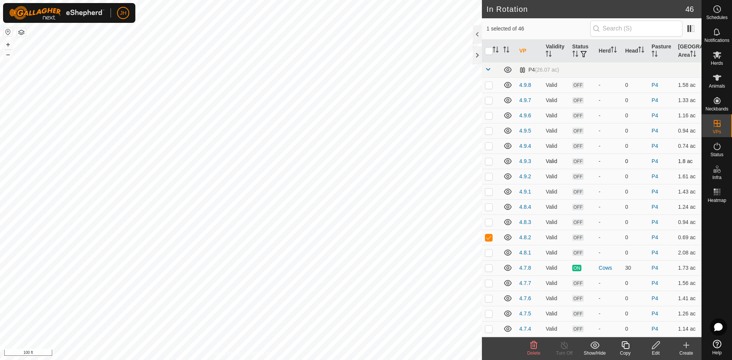
checkbox input "false"
checkbox input "true"
click at [625, 347] on icon at bounding box center [625, 345] width 10 height 9
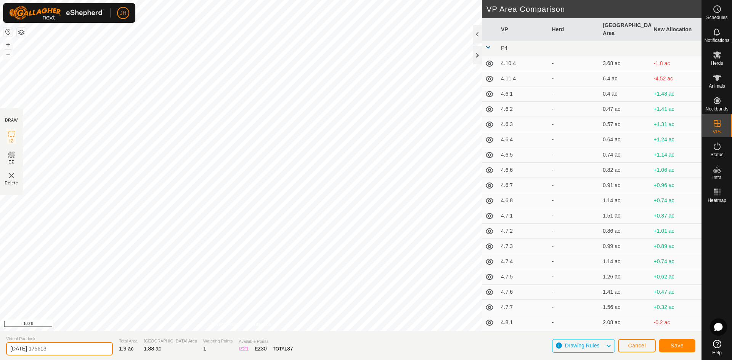
drag, startPoint x: 70, startPoint y: 348, endPoint x: 1, endPoint y: 351, distance: 68.7
click at [1, 351] on section "Virtual Paddock 2025-08-10 175613 Total Area 1.9 ac Grazing Area 1.88 ac Wateri…" at bounding box center [350, 345] width 701 height 29
type input "4.7.9"
click at [679, 346] on span "Save" at bounding box center [676, 346] width 13 height 6
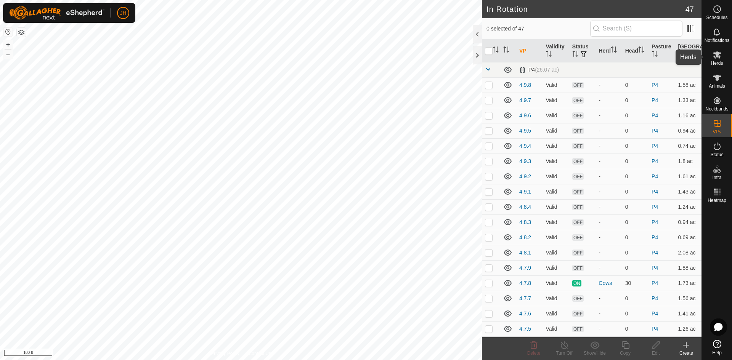
click at [719, 59] on es-mob-svg-icon at bounding box center [717, 55] width 14 height 12
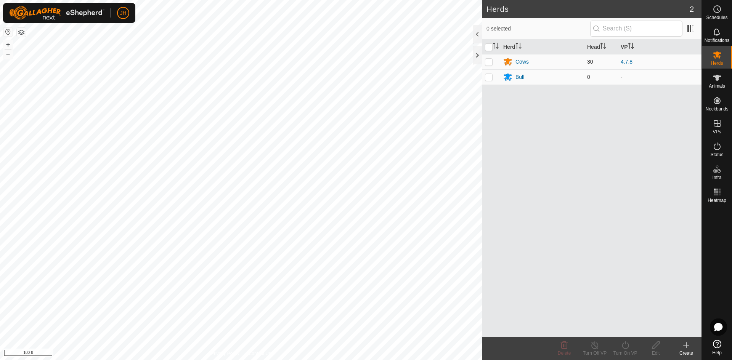
click at [488, 60] on p-checkbox at bounding box center [489, 62] width 8 height 6
checkbox input "true"
click at [624, 351] on div "Turn On VP" at bounding box center [625, 353] width 30 height 7
click at [627, 327] on link "Now" at bounding box center [647, 328] width 75 height 15
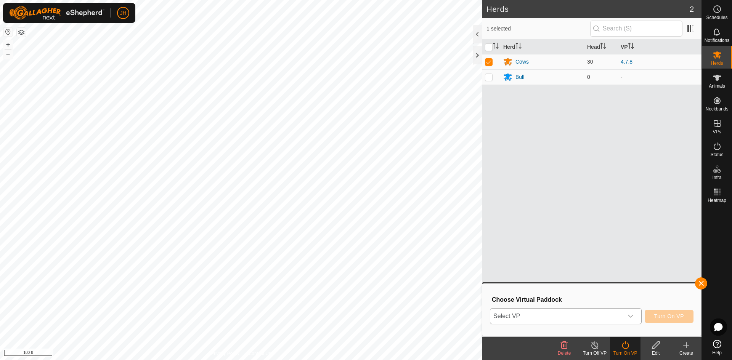
click at [635, 319] on div "dropdown trigger" at bounding box center [630, 316] width 15 height 15
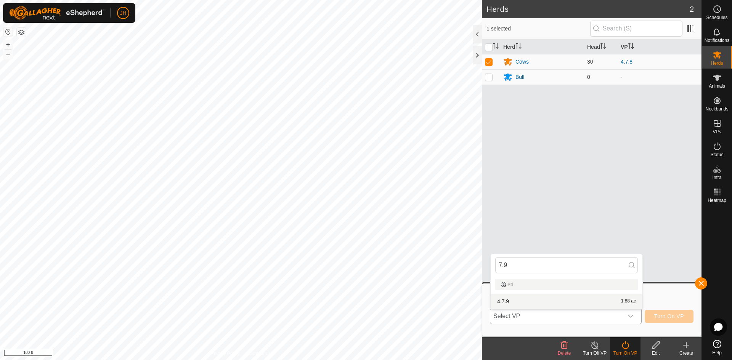
type input "7.9"
click at [627, 301] on li "4.7.9 1.88 ac" at bounding box center [566, 301] width 152 height 15
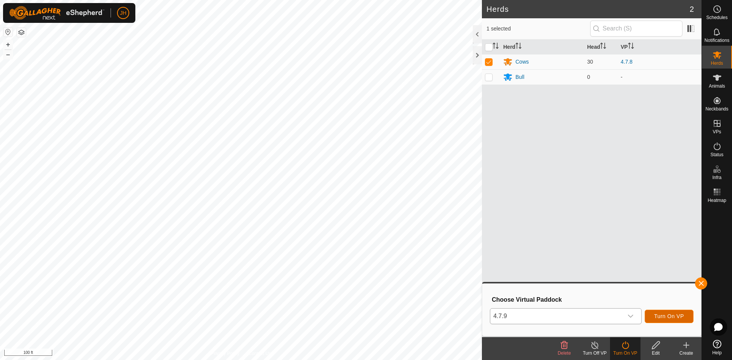
click at [675, 319] on span "Turn On VP" at bounding box center [669, 316] width 30 height 6
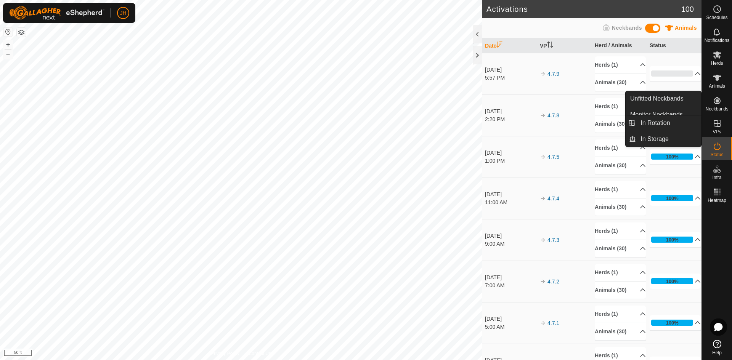
click at [716, 123] on icon at bounding box center [716, 123] width 7 height 7
click at [673, 127] on link "In Rotation" at bounding box center [668, 122] width 65 height 15
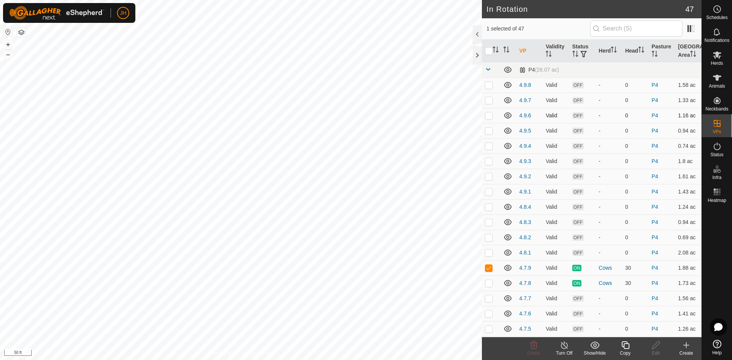
checkbox input "true"
checkbox input "false"
checkbox input "true"
checkbox input "false"
click at [652, 350] on div "Edit" at bounding box center [655, 353] width 30 height 7
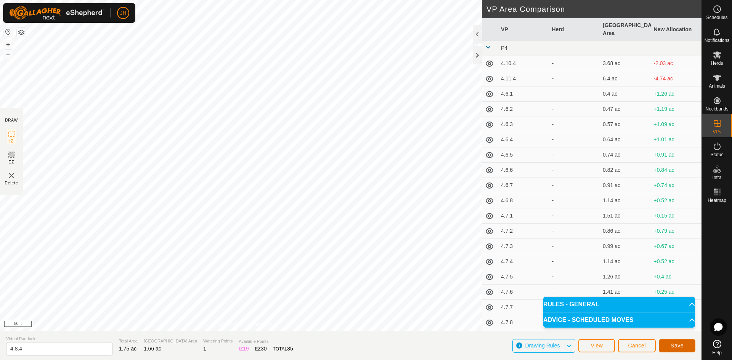
click at [681, 346] on span "Save" at bounding box center [676, 346] width 13 height 6
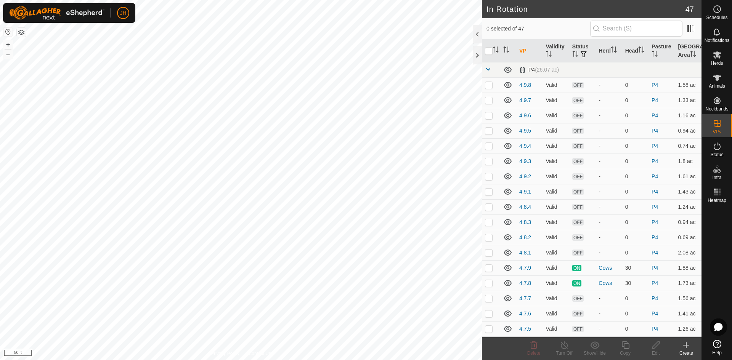
checkbox input "true"
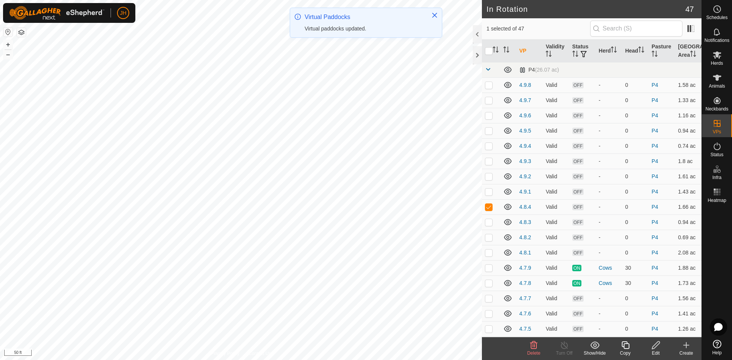
checkbox input "false"
checkbox input "true"
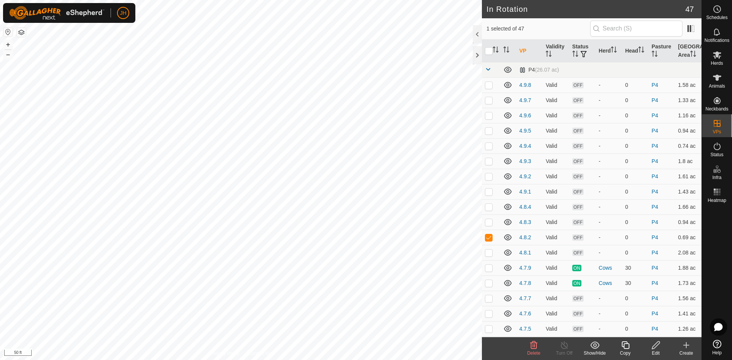
click at [659, 348] on icon at bounding box center [656, 345] width 10 height 9
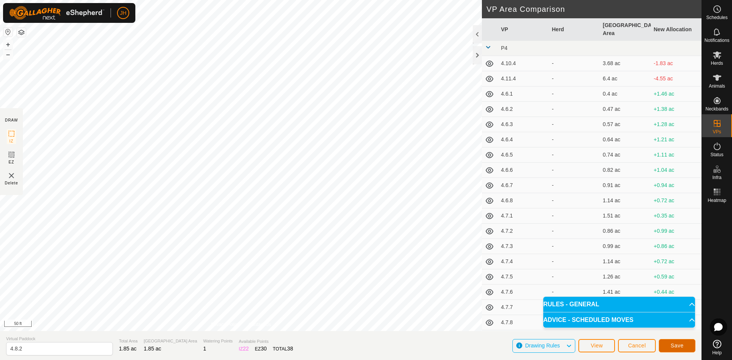
click at [672, 348] on span "Save" at bounding box center [676, 346] width 13 height 6
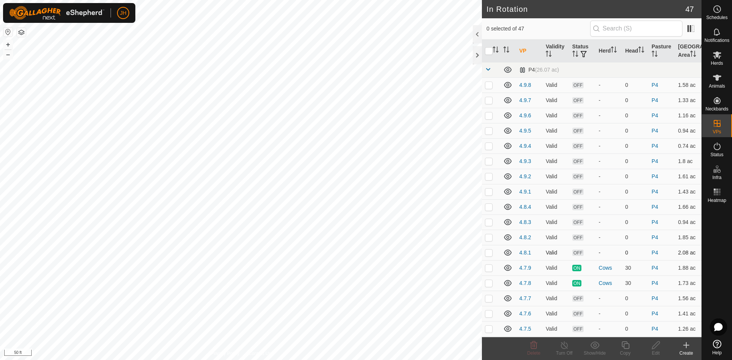
checkbox input "true"
checkbox input "false"
checkbox input "true"
checkbox input "false"
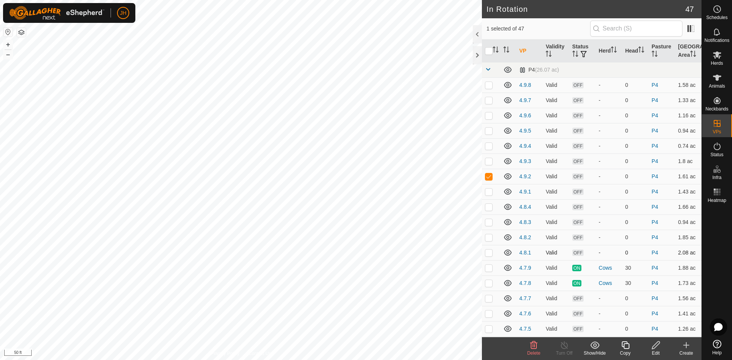
checkbox input "false"
checkbox input "true"
checkbox input "false"
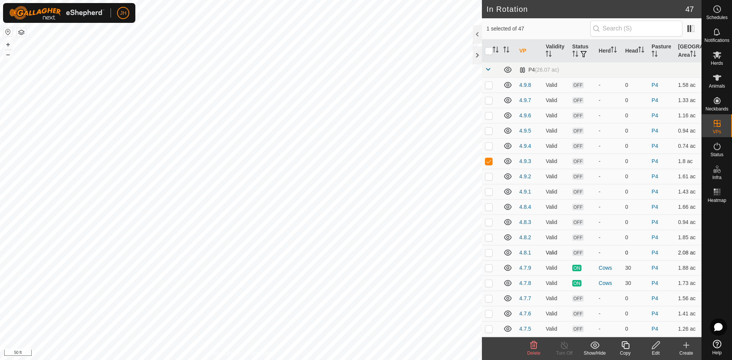
checkbox input "false"
checkbox input "true"
click at [649, 349] on edit-svg-icon at bounding box center [655, 345] width 30 height 9
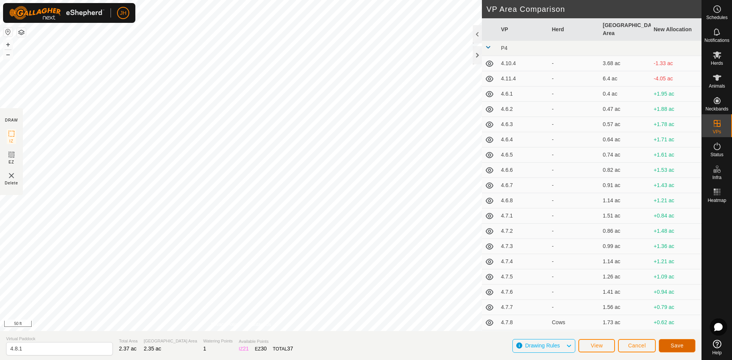
click at [670, 345] on button "Save" at bounding box center [677, 345] width 37 height 13
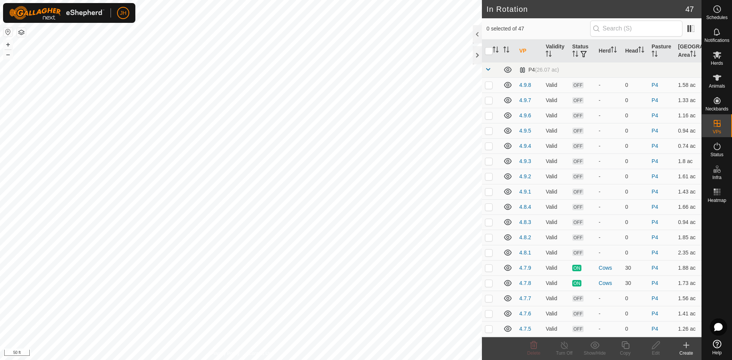
checkbox input "true"
click at [654, 350] on div "Edit" at bounding box center [655, 353] width 30 height 7
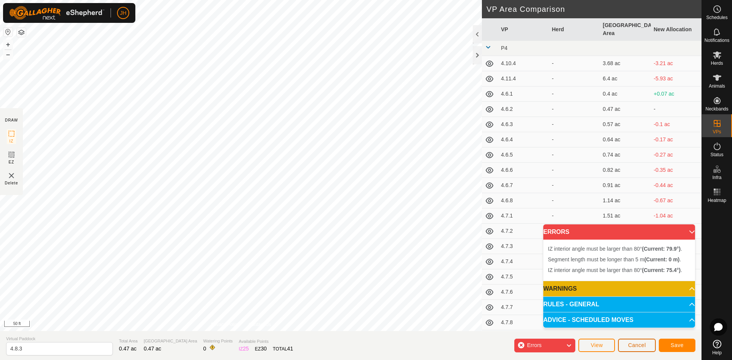
click at [639, 349] on button "Cancel" at bounding box center [637, 345] width 38 height 13
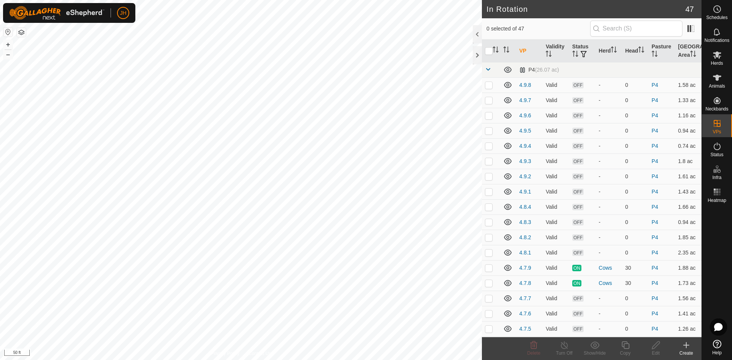
checkbox input "true"
checkbox input "false"
checkbox input "true"
checkbox input "false"
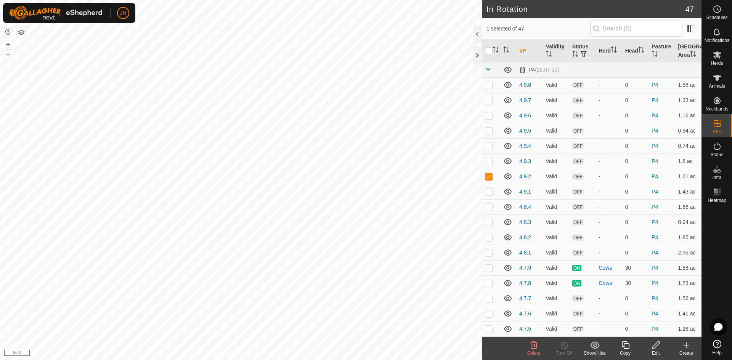
checkbox input "false"
checkbox input "true"
click at [657, 351] on div "Edit" at bounding box center [655, 353] width 30 height 7
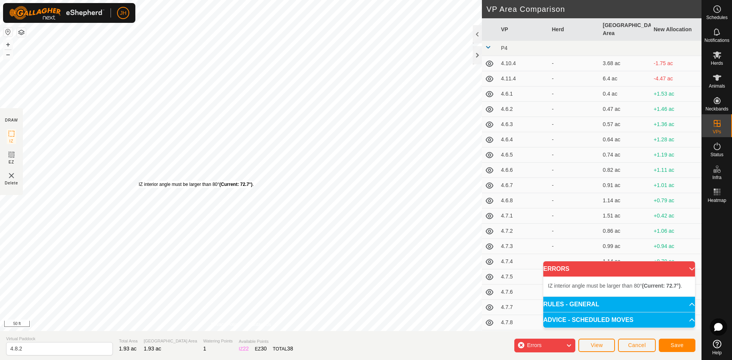
click at [138, 181] on div "IZ interior angle must be larger than 80° (Current: 72.7°) . + – ⇧ i 50 ft" at bounding box center [241, 165] width 482 height 331
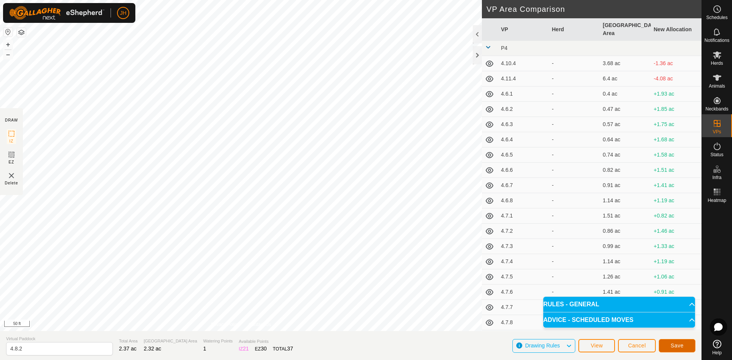
click at [673, 345] on span "Save" at bounding box center [676, 346] width 13 height 6
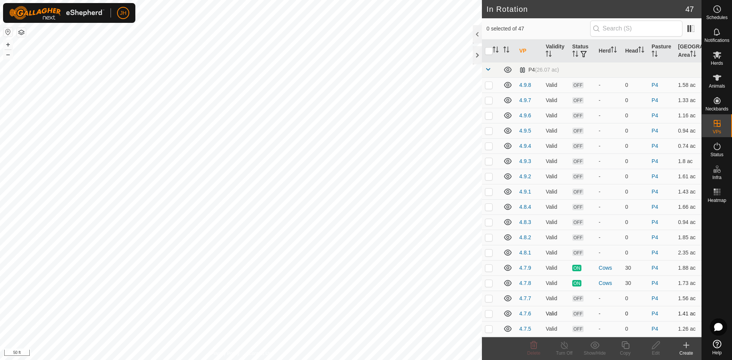
checkbox input "true"
click at [656, 348] on icon at bounding box center [656, 345] width 10 height 9
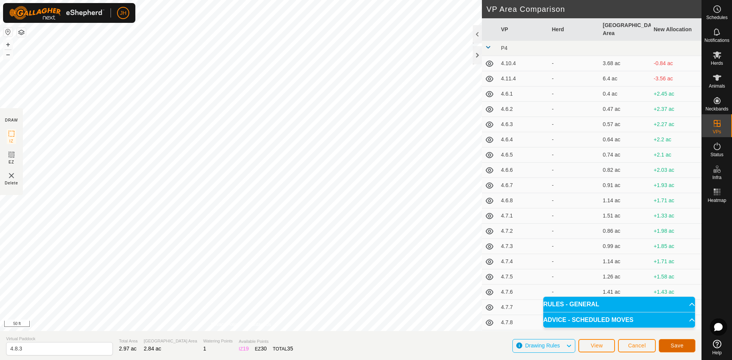
click at [679, 345] on span "Save" at bounding box center [676, 346] width 13 height 6
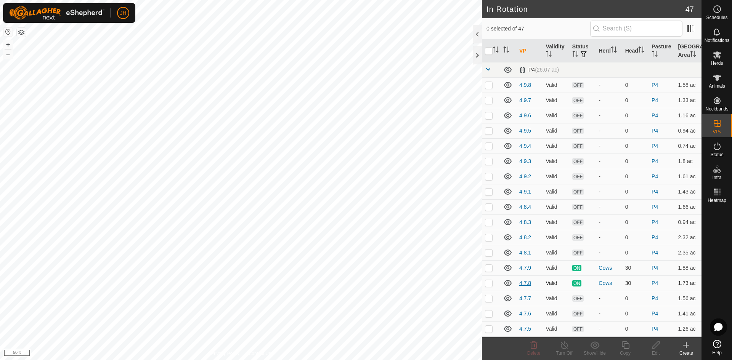
checkbox input "true"
click at [655, 348] on icon at bounding box center [656, 345] width 10 height 9
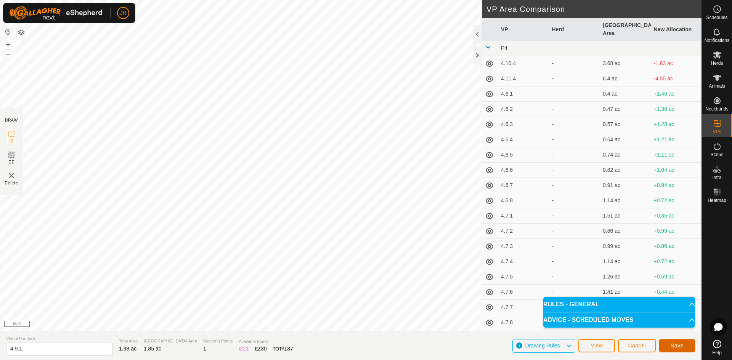
click at [668, 348] on button "Save" at bounding box center [677, 345] width 37 height 13
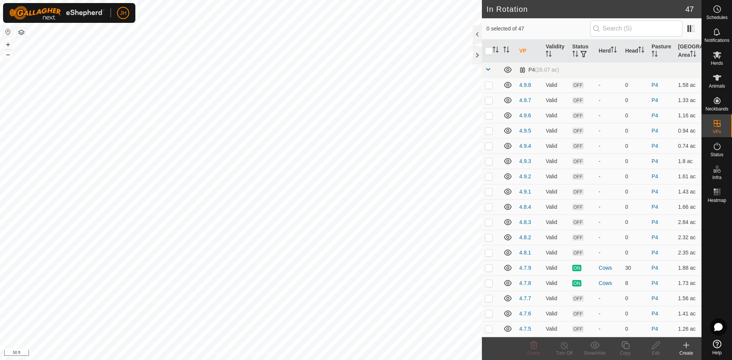
checkbox input "true"
click at [657, 345] on icon at bounding box center [656, 345] width 10 height 9
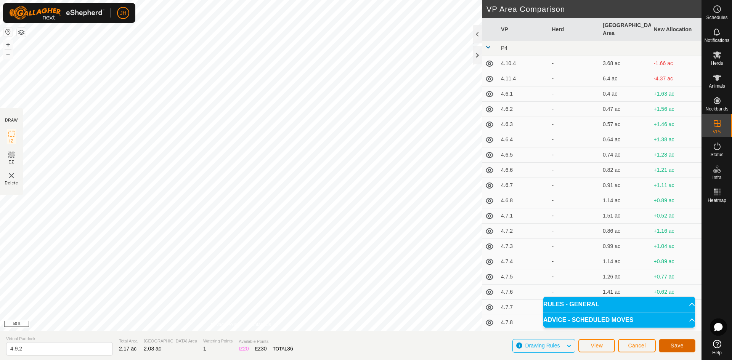
click at [680, 347] on span "Save" at bounding box center [676, 346] width 13 height 6
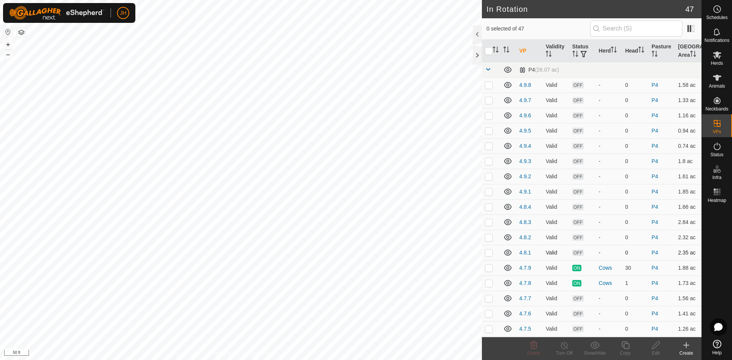
checkbox input "true"
click at [658, 351] on div "Edit" at bounding box center [655, 353] width 30 height 7
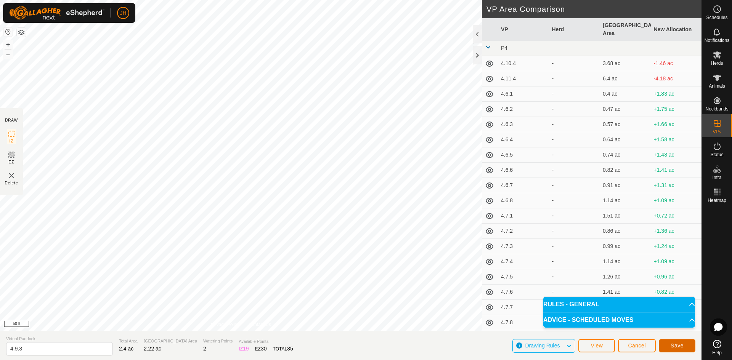
click at [673, 346] on span "Save" at bounding box center [676, 346] width 13 height 6
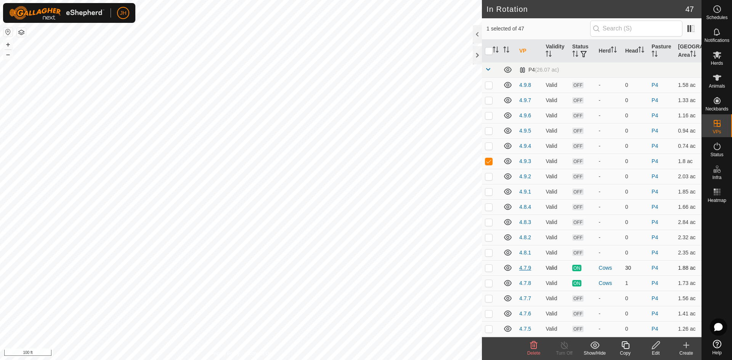
checkbox input "false"
checkbox input "true"
checkbox input "false"
checkbox input "true"
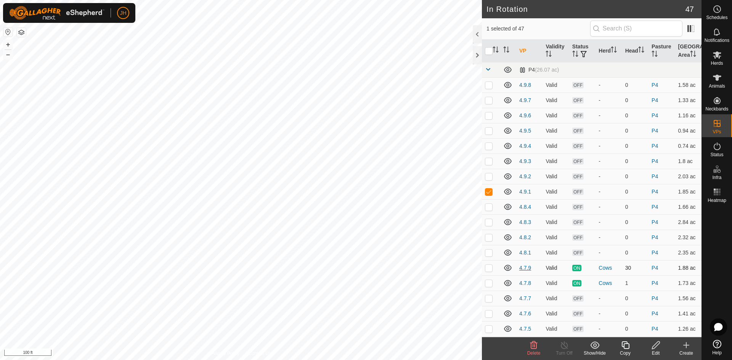
checkbox input "false"
checkbox input "true"
click at [658, 350] on div "Edit" at bounding box center [655, 353] width 30 height 7
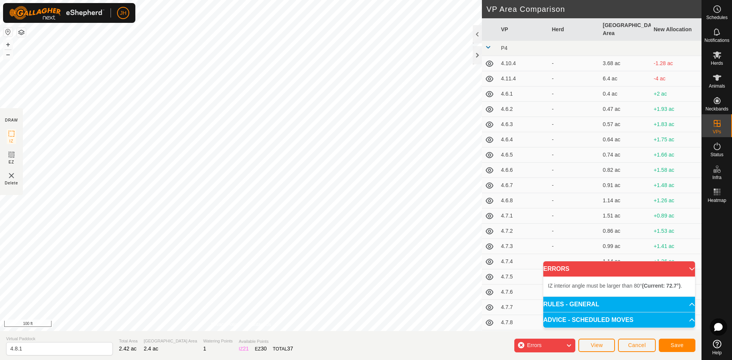
click at [163, 156] on div "IZ interior angle must be larger than 80° (Current: 72.7°) . + – ⇧ i 100 ft" at bounding box center [241, 165] width 482 height 331
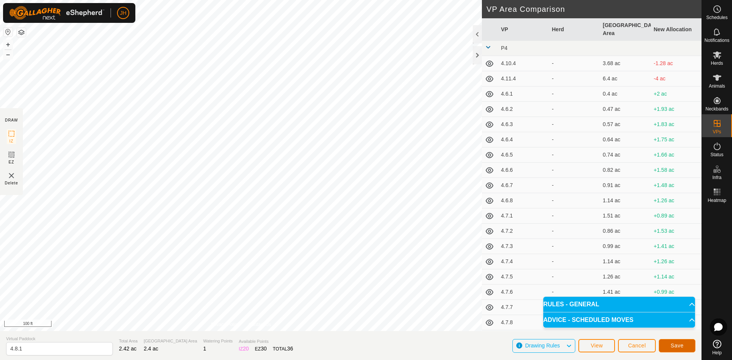
click at [671, 346] on span "Save" at bounding box center [676, 346] width 13 height 6
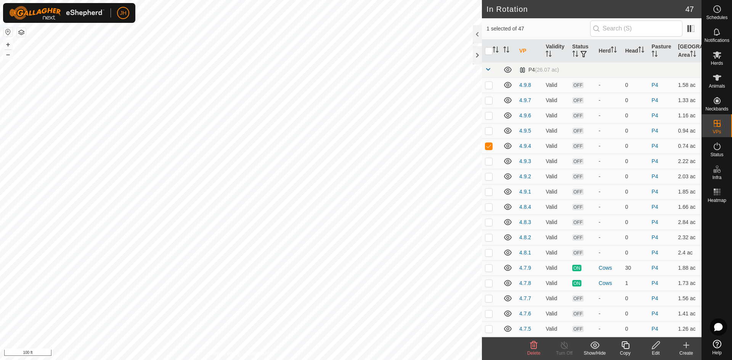
checkbox input "true"
checkbox input "false"
checkbox input "true"
checkbox input "false"
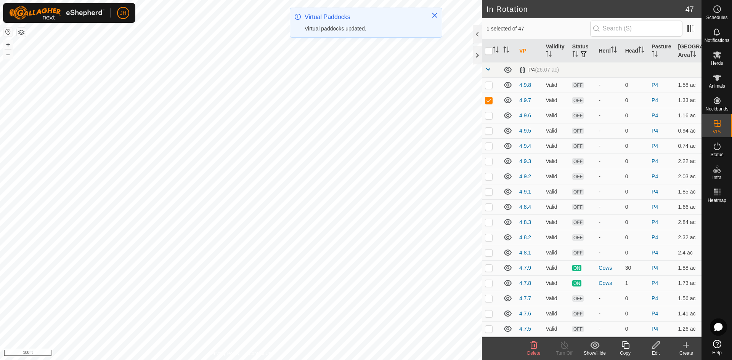
checkbox input "true"
checkbox input "false"
checkbox input "true"
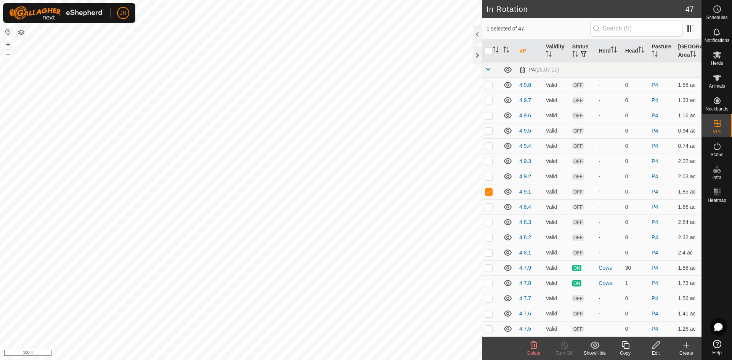
checkbox input "true"
checkbox input "false"
checkbox input "true"
checkbox input "false"
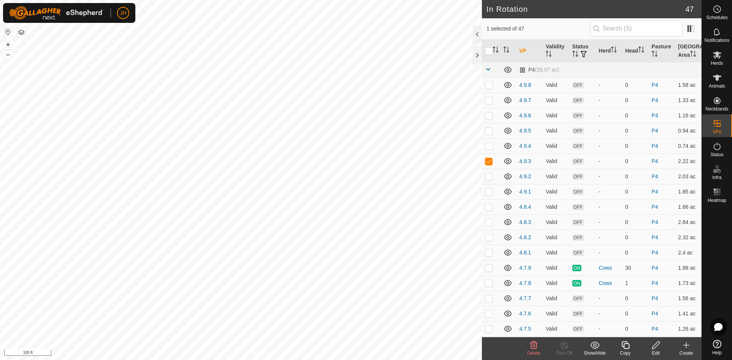
checkbox input "true"
click at [720, 11] on icon at bounding box center [716, 9] width 9 height 9
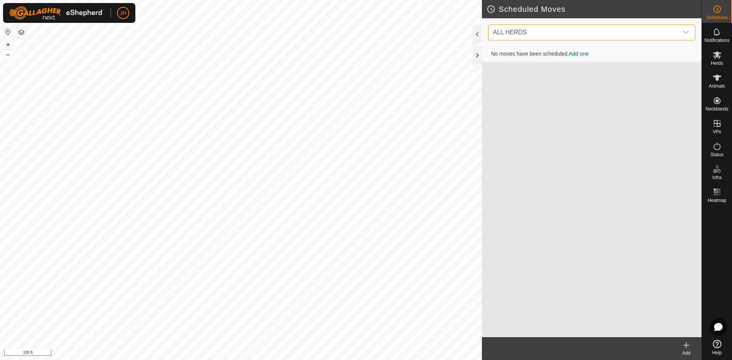
click at [547, 31] on span "ALL HERDS" at bounding box center [584, 32] width 188 height 15
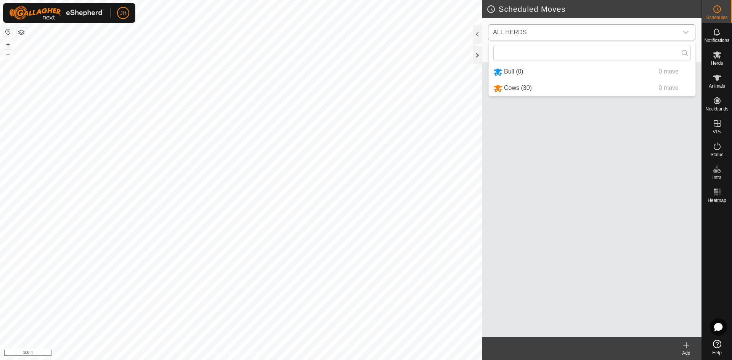
click at [515, 90] on li "Cows (30) 0 move" at bounding box center [592, 88] width 207 height 16
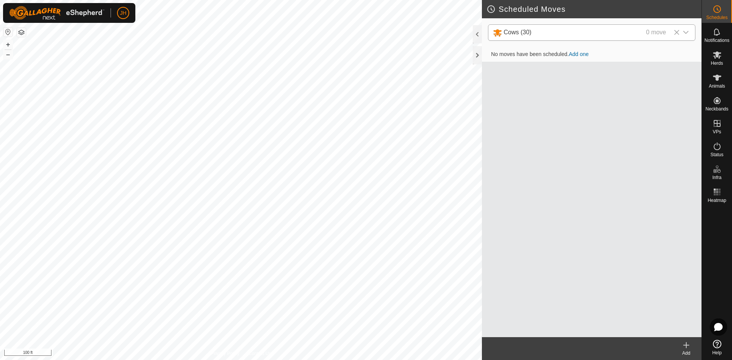
click at [689, 346] on icon at bounding box center [685, 345] width 9 height 9
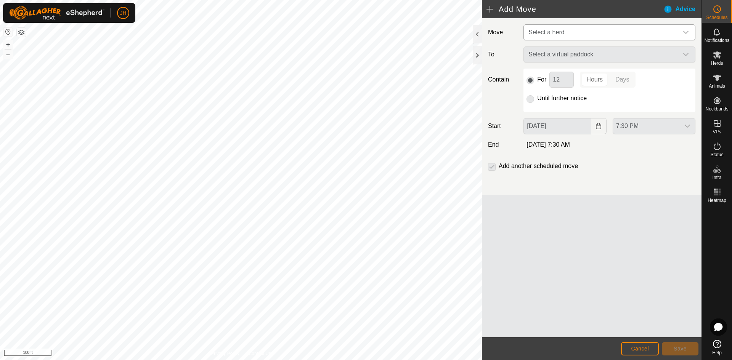
click at [598, 33] on span "Select a herd" at bounding box center [601, 32] width 153 height 15
click at [583, 69] on li "Cows (30)" at bounding box center [609, 72] width 171 height 16
click at [580, 57] on span "Select a virtual paddock" at bounding box center [601, 54] width 153 height 15
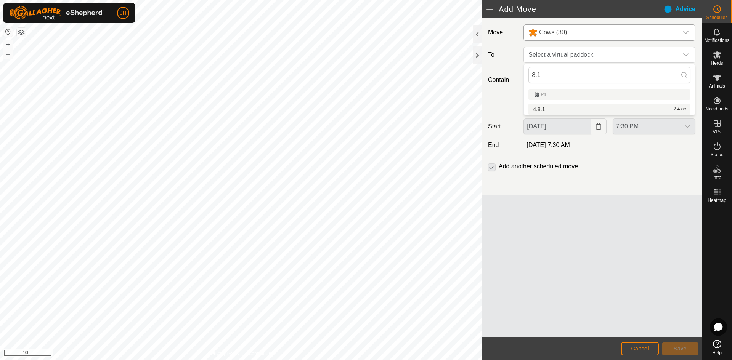
type input "8.1"
click at [548, 109] on li "4.8.1 2.4 ac" at bounding box center [609, 109] width 162 height 11
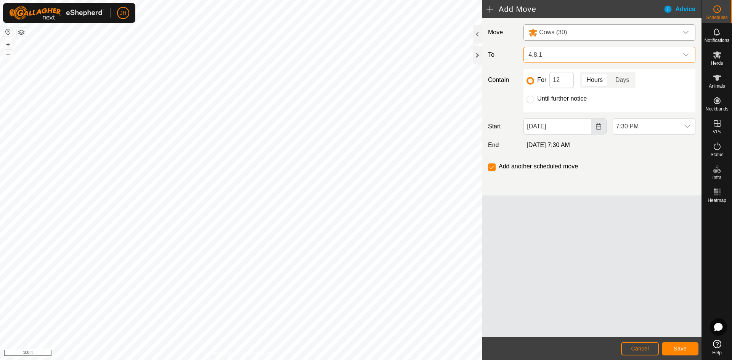
click at [594, 127] on button "Choose Date" at bounding box center [598, 127] width 15 height 16
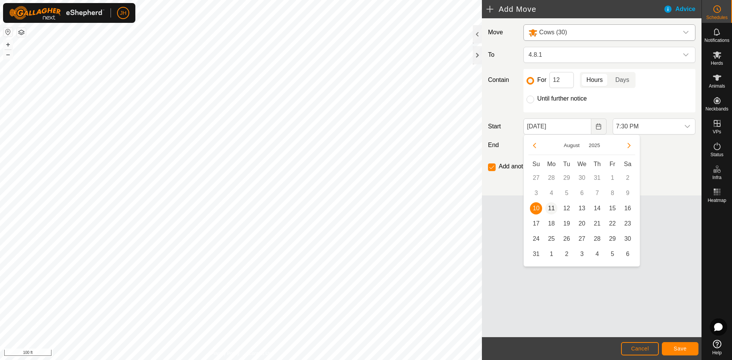
click at [553, 210] on span "11" at bounding box center [551, 208] width 12 height 12
type input "Aug 11, 2025"
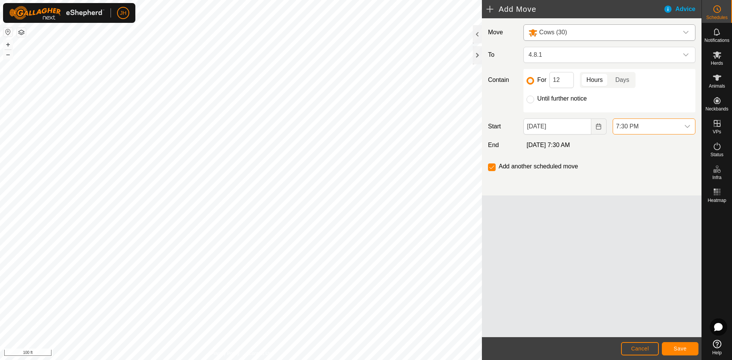
click at [653, 125] on span "7:30 PM" at bounding box center [646, 126] width 67 height 15
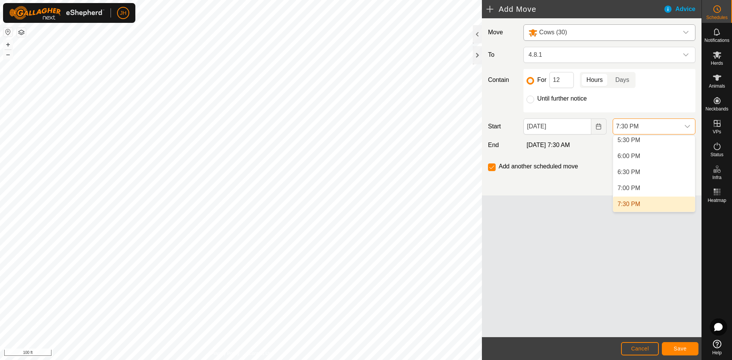
scroll to position [160, 0]
click at [633, 145] on li "5:00 AM" at bounding box center [654, 143] width 82 height 15
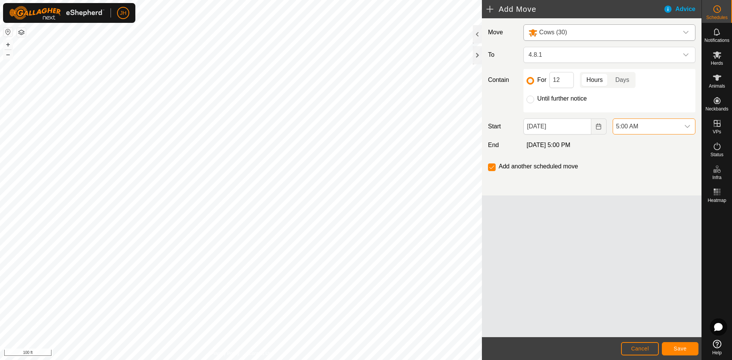
scroll to position [563, 0]
click at [683, 348] on span "Save" at bounding box center [679, 349] width 13 height 6
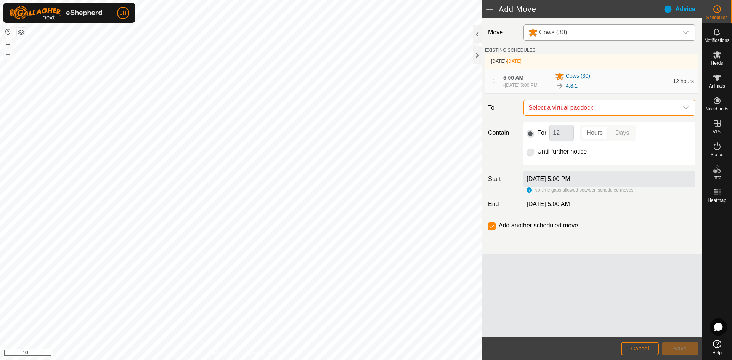
click at [564, 112] on span "Select a virtual paddock" at bounding box center [601, 107] width 153 height 15
type input "8.2"
click at [543, 168] on li "4.8.2 2.32 ac" at bounding box center [609, 165] width 162 height 11
drag, startPoint x: 560, startPoint y: 135, endPoint x: 549, endPoint y: 134, distance: 11.1
click at [549, 134] on input "12" at bounding box center [561, 133] width 24 height 16
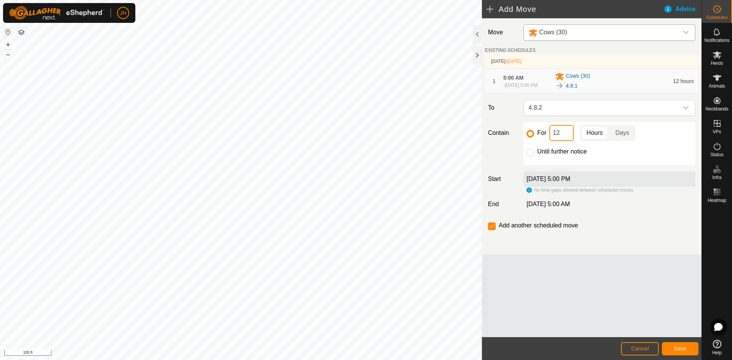
type input "2"
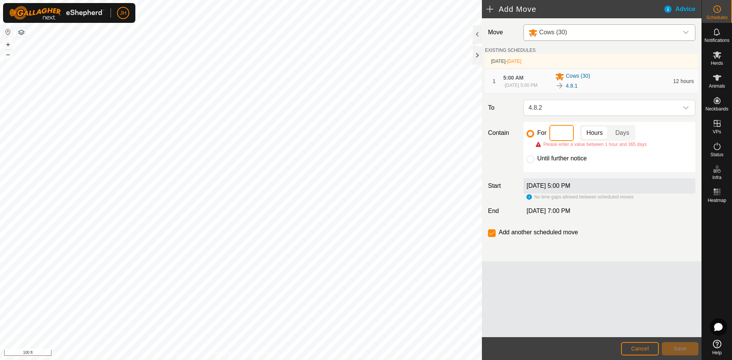
type input "4"
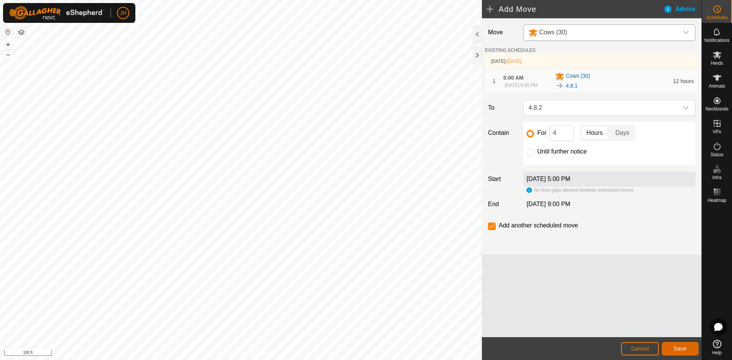
click at [674, 346] on span "Save" at bounding box center [679, 349] width 13 height 6
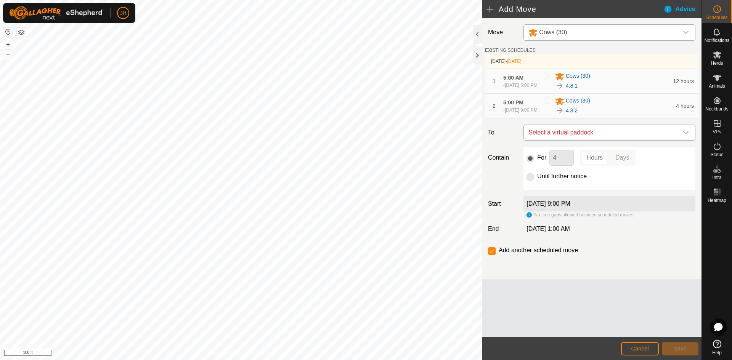
click at [577, 140] on span "Select a virtual paddock" at bounding box center [601, 132] width 153 height 15
type input "7.3"
click at [620, 196] on li "4.7.3 0.99 ac" at bounding box center [609, 193] width 162 height 11
click at [547, 140] on span "4.7.3" at bounding box center [601, 132] width 153 height 15
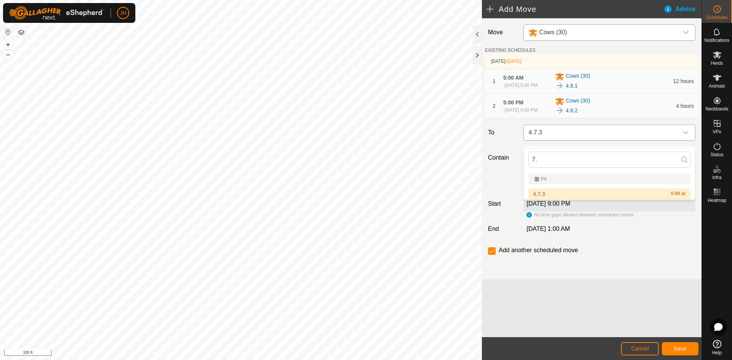
type input "7"
type input "8.3"
click at [543, 196] on li "4.8.3 2.84 ac" at bounding box center [609, 193] width 162 height 11
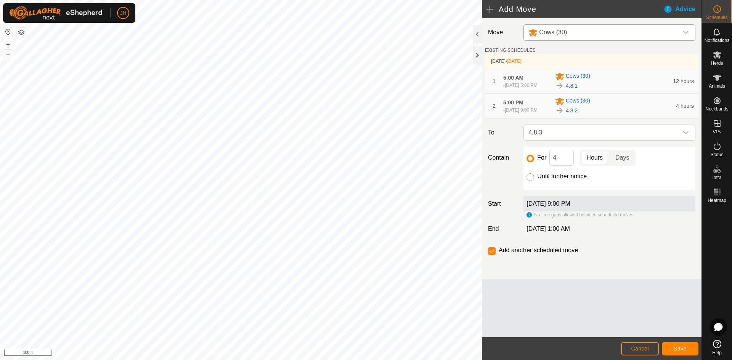
click at [529, 181] on input "Until further notice" at bounding box center [530, 177] width 8 height 8
radio input "true"
checkbox input "false"
click at [685, 347] on span "Save" at bounding box center [679, 349] width 13 height 6
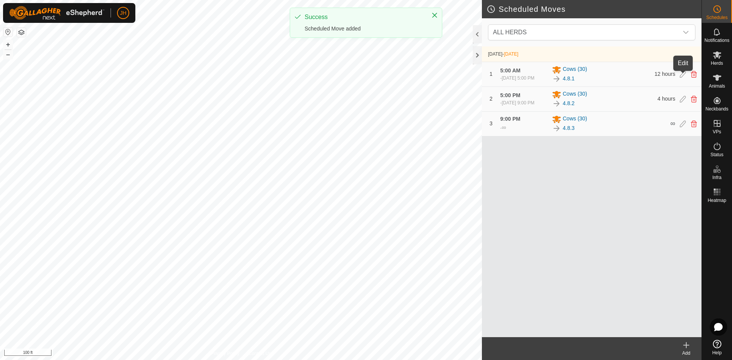
click at [681, 78] on icon at bounding box center [682, 74] width 6 height 7
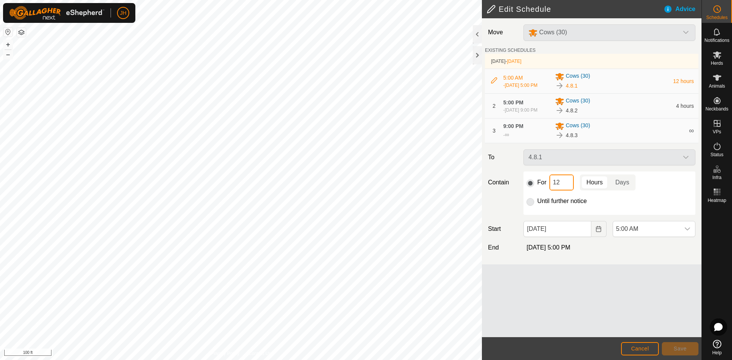
click at [562, 191] on input "12" at bounding box center [561, 183] width 24 height 16
type input "1"
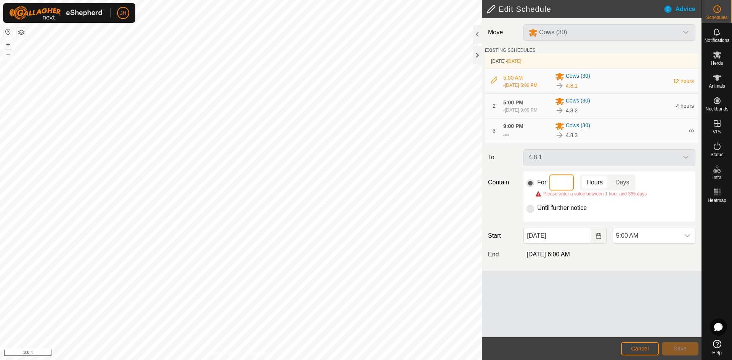
type input "4"
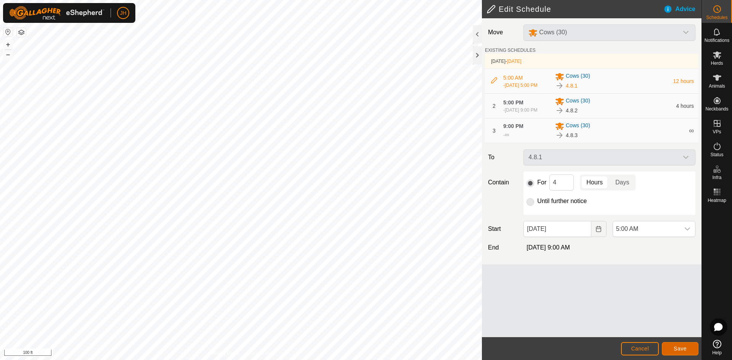
click at [688, 346] on button "Save" at bounding box center [680, 348] width 37 height 13
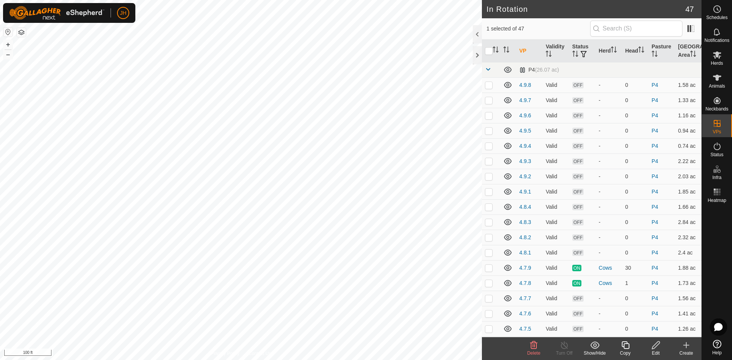
checkbox input "true"
checkbox input "false"
checkbox input "true"
checkbox input "false"
checkbox input "true"
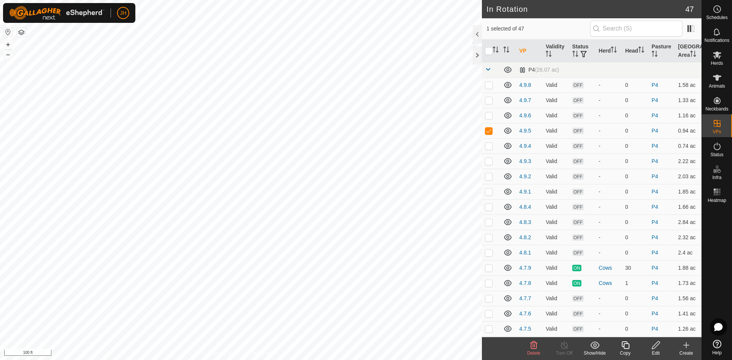
checkbox input "false"
checkbox input "true"
checkbox input "false"
checkbox input "true"
checkbox input "false"
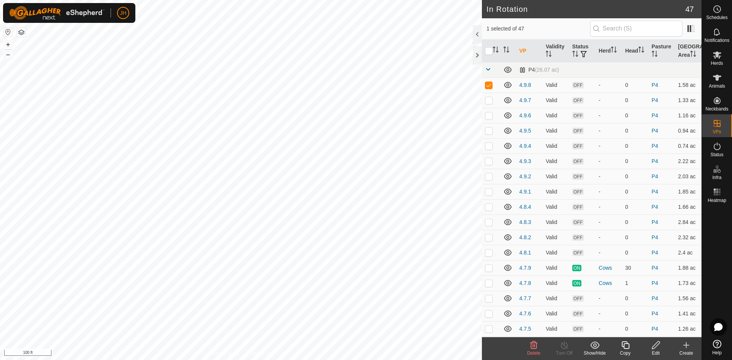
checkbox input "false"
checkbox input "true"
click at [657, 348] on icon at bounding box center [656, 345] width 10 height 9
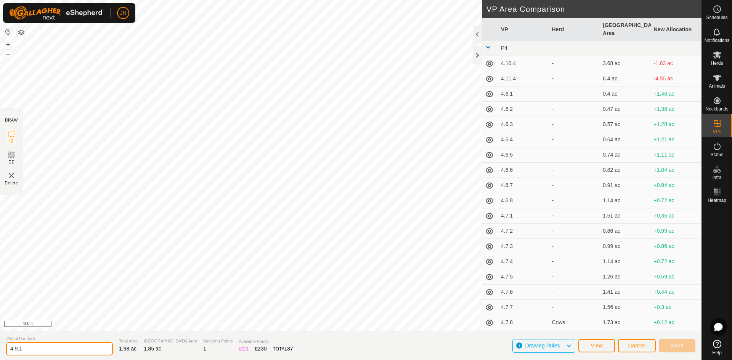
click at [22, 350] on input "4.9.1" at bounding box center [59, 348] width 107 height 13
type input "4.8.5"
click at [673, 349] on button "Save" at bounding box center [677, 345] width 37 height 13
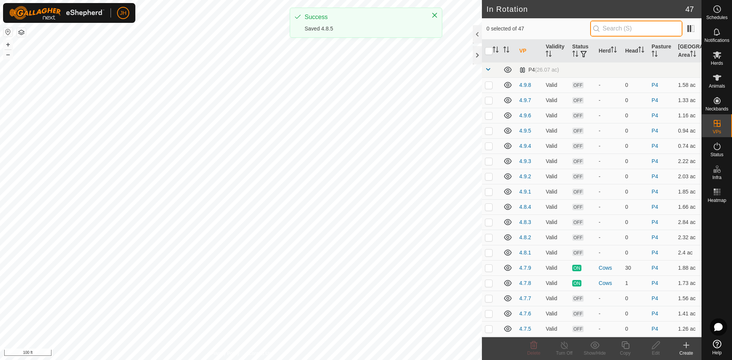
click at [594, 34] on input "text" at bounding box center [636, 29] width 92 height 16
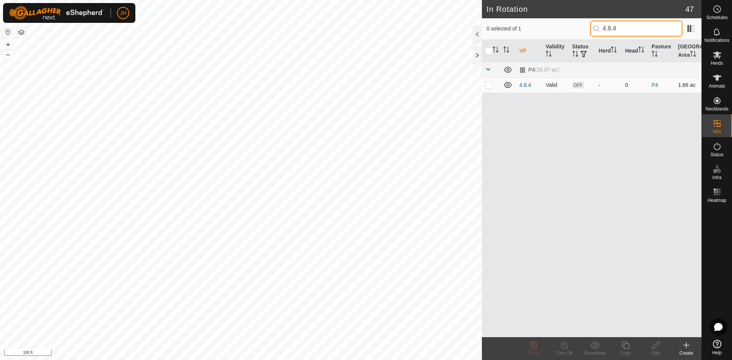
type input "4.8.4"
click at [492, 87] on p-checkbox at bounding box center [489, 85] width 8 height 6
checkbox input "true"
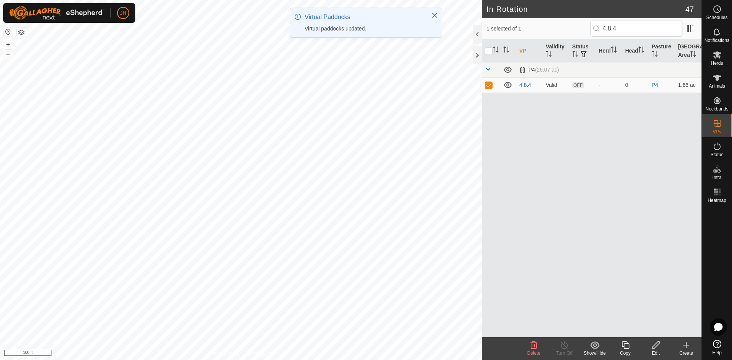
click at [533, 348] on icon at bounding box center [533, 345] width 7 height 8
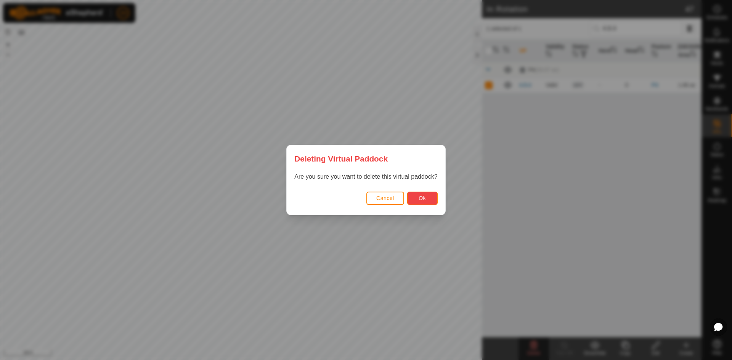
click at [425, 200] on button "Ok" at bounding box center [422, 198] width 30 height 13
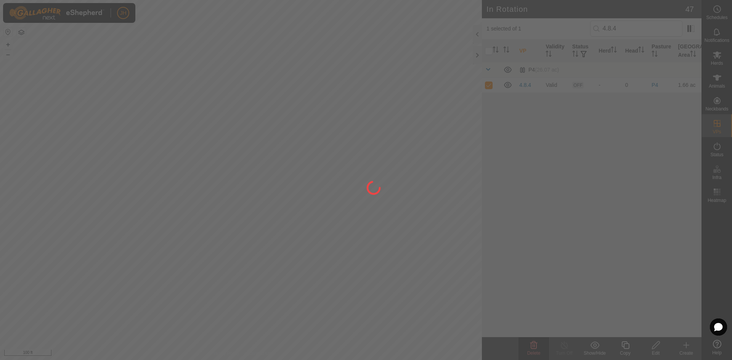
checkbox input "false"
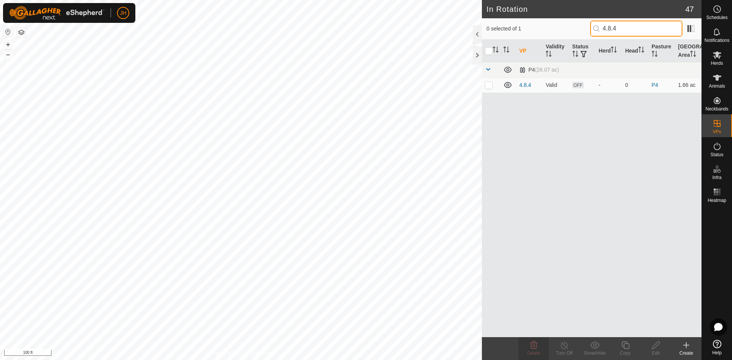
click at [628, 28] on input "4.8.4" at bounding box center [636, 29] width 92 height 16
type input "4.8.5"
click at [491, 88] on td at bounding box center [491, 84] width 18 height 15
checkbox input "true"
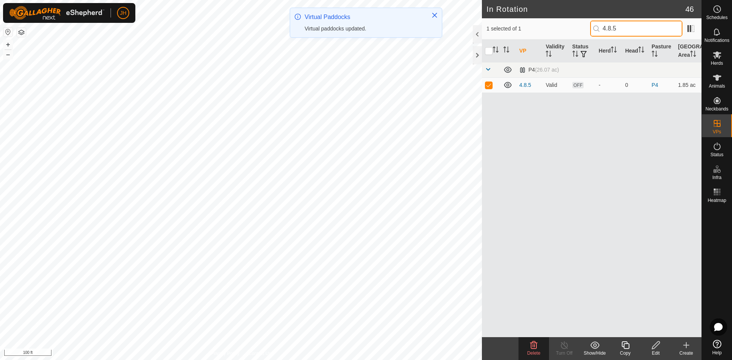
click at [614, 27] on input "4.8.5" at bounding box center [636, 29] width 92 height 16
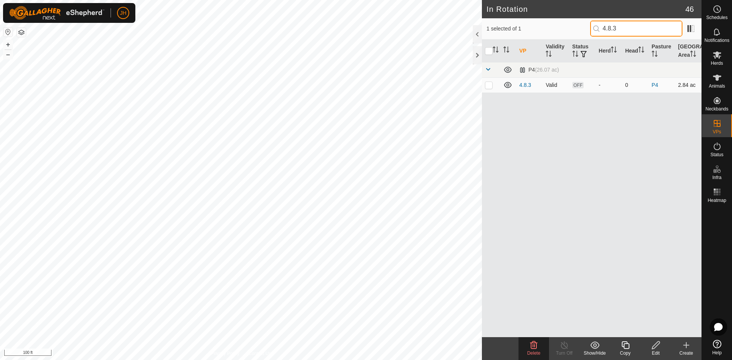
type input "4.8.3"
click at [490, 90] on td at bounding box center [491, 84] width 18 height 15
click at [489, 88] on td at bounding box center [491, 84] width 18 height 15
checkbox input "false"
click at [612, 27] on input "4.8.3" at bounding box center [636, 29] width 92 height 16
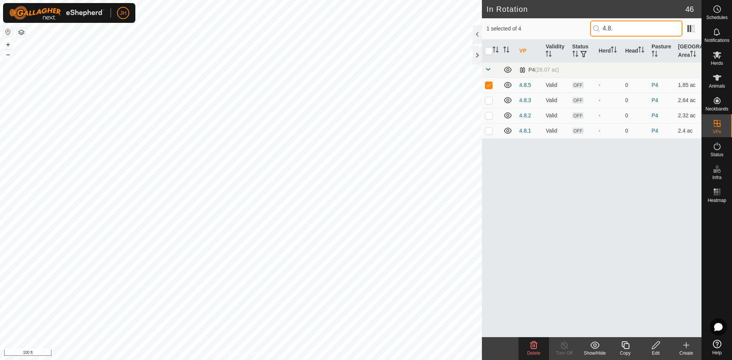
type input "4.8.5"
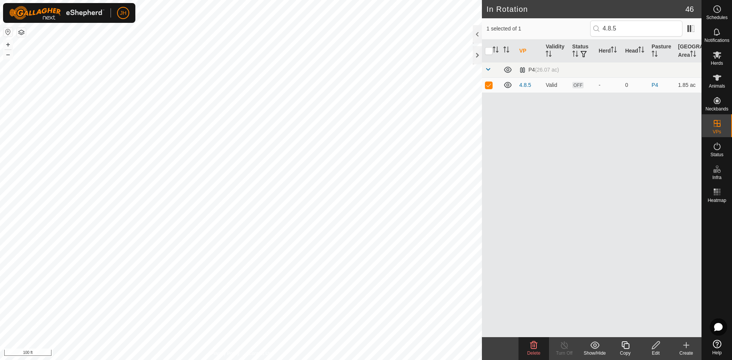
click at [655, 345] on icon at bounding box center [656, 345] width 10 height 9
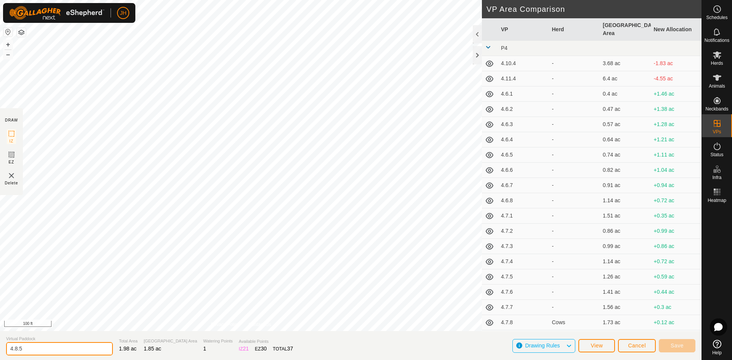
click at [36, 351] on input "4.8.5" at bounding box center [59, 348] width 107 height 13
type input "4.8.4"
click at [679, 346] on span "Save" at bounding box center [676, 346] width 13 height 6
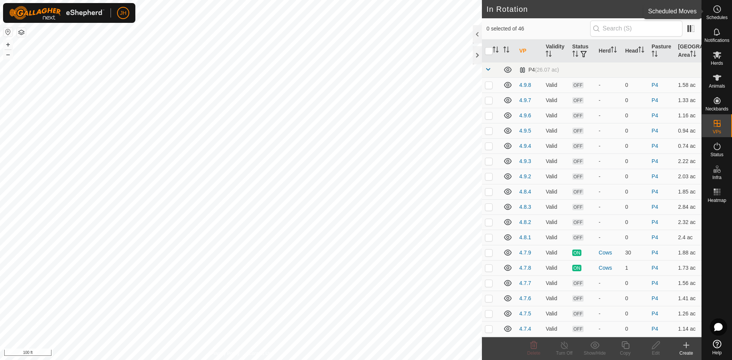
click at [716, 13] on circle at bounding box center [716, 9] width 7 height 7
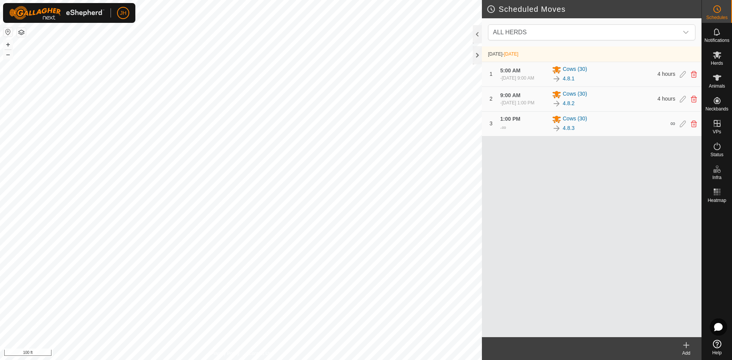
click at [688, 347] on icon at bounding box center [685, 345] width 9 height 9
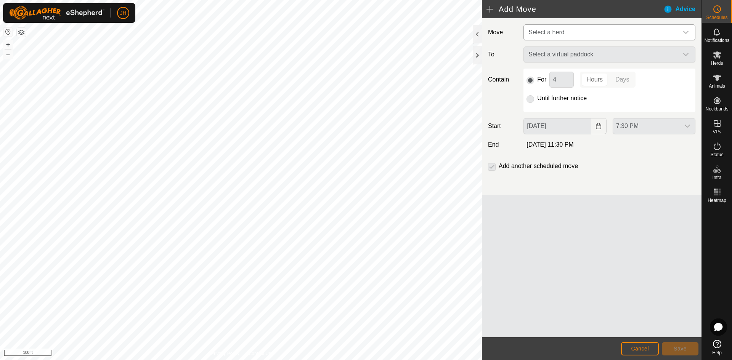
click at [587, 34] on span "Select a herd" at bounding box center [601, 32] width 153 height 15
type input "8"
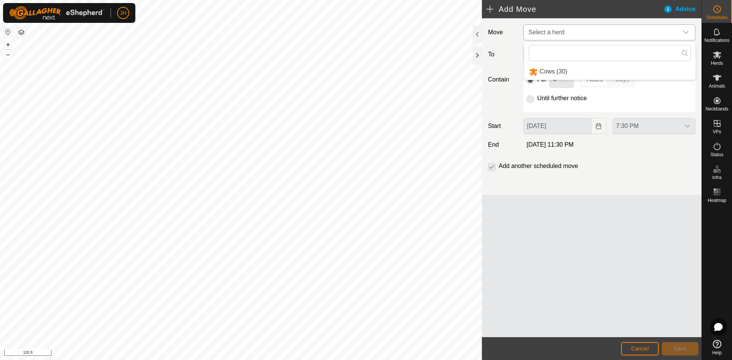
click at [561, 77] on li "Cows (30)" at bounding box center [609, 72] width 171 height 16
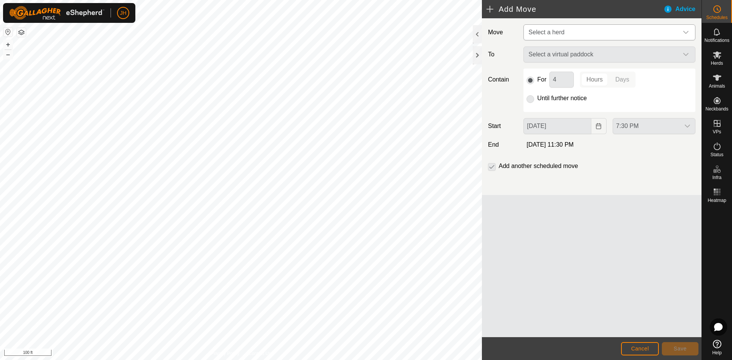
type input "Aug 11, 2025"
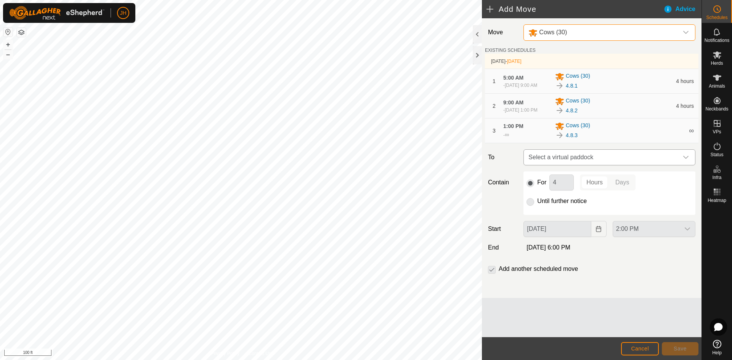
click at [599, 165] on span "Select a virtual paddock" at bounding box center [601, 157] width 153 height 15
type input "8.4"
click at [556, 218] on li "4.8.4 1.85 ac" at bounding box center [609, 218] width 162 height 11
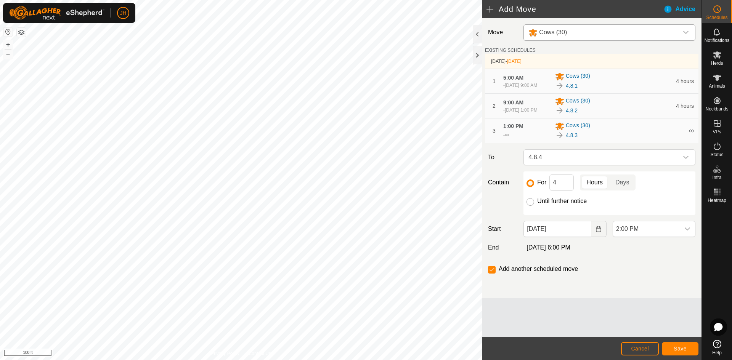
click at [533, 206] on input "Until further notice" at bounding box center [530, 202] width 8 height 8
radio input "true"
checkbox input "false"
click at [647, 237] on span "2:00 PM" at bounding box center [646, 228] width 67 height 15
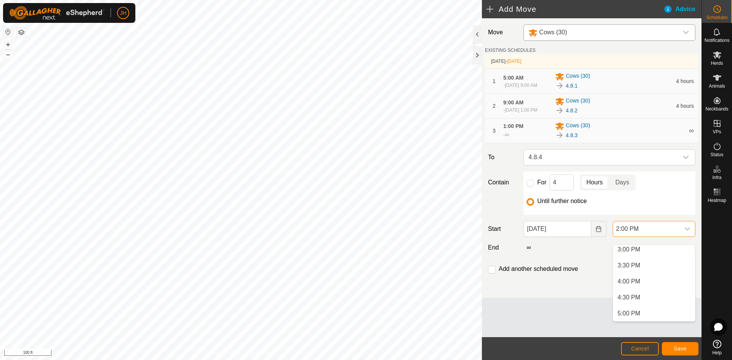
scroll to position [487, 0]
click at [645, 307] on li "5:00 PM" at bounding box center [654, 309] width 82 height 15
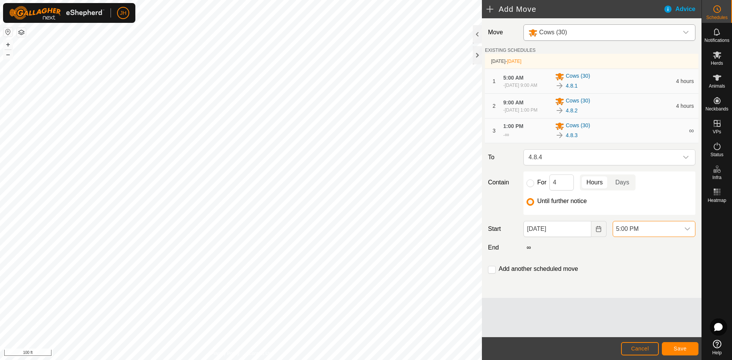
scroll to position [448, 0]
click at [676, 348] on span "Save" at bounding box center [679, 349] width 13 height 6
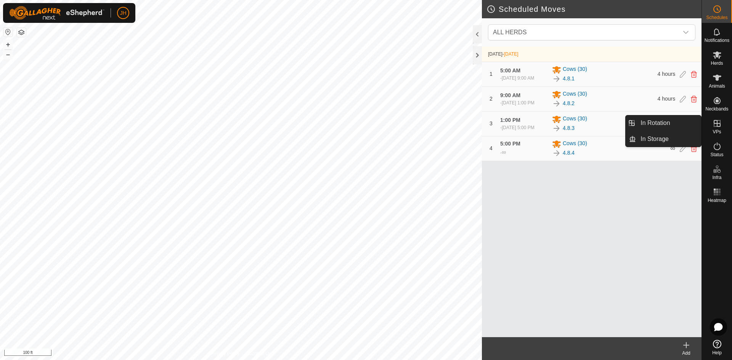
click at [717, 128] on es-virtualpaddocks-svg-icon at bounding box center [717, 123] width 14 height 12
click at [672, 125] on link "In Rotation" at bounding box center [668, 122] width 65 height 15
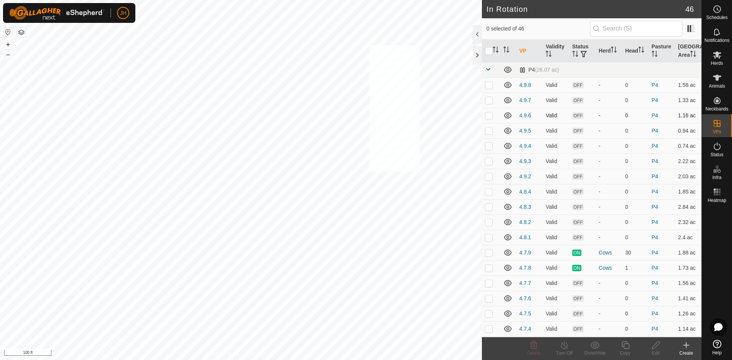
checkbox input "true"
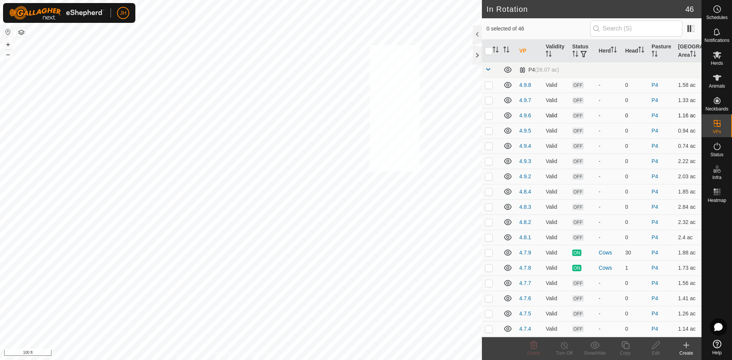
checkbox input "true"
click at [597, 349] on icon at bounding box center [595, 345] width 10 height 9
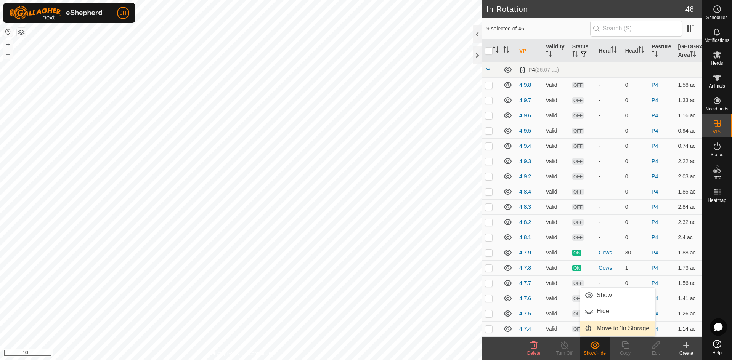
click at [604, 330] on link "Move to 'In Storage'" at bounding box center [617, 328] width 75 height 15
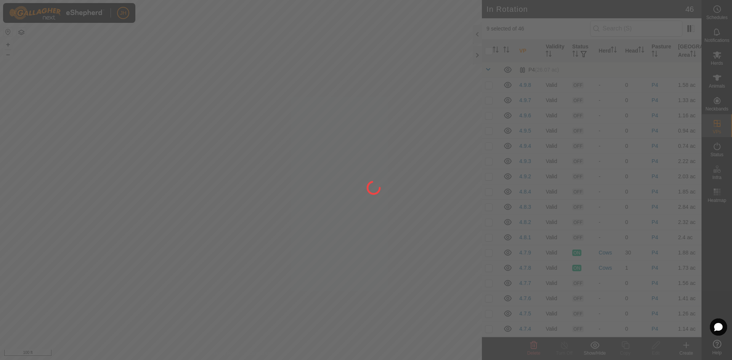
checkbox input "false"
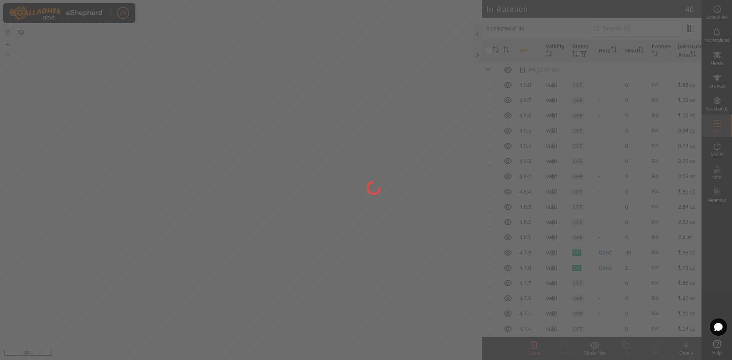
checkbox input "false"
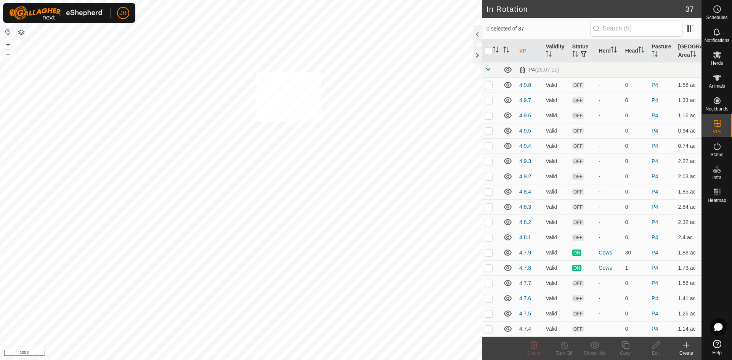
click at [256, 72] on div "753 3236006148 Cows 4.7.8 + – ⇧ i 100 ft" at bounding box center [241, 180] width 482 height 360
checkbox input "true"
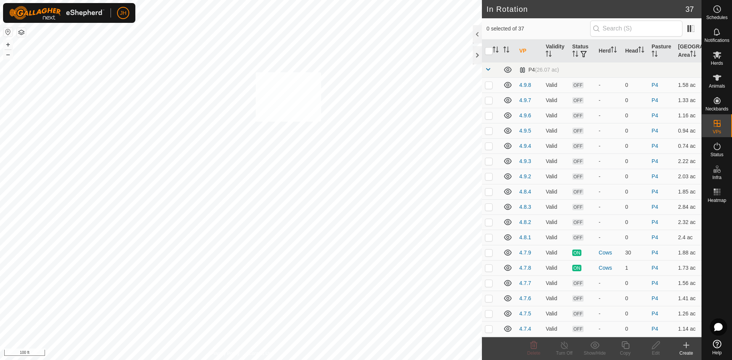
checkbox input "true"
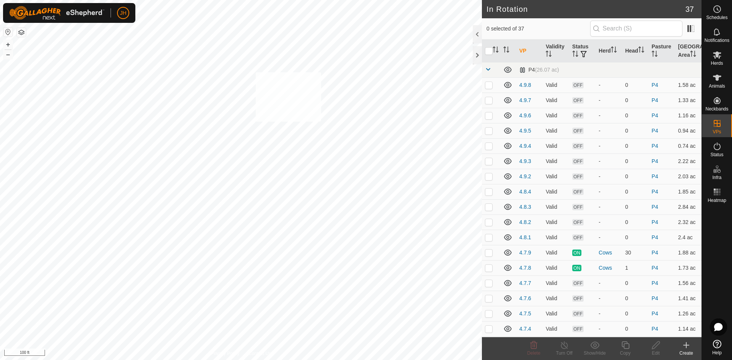
checkbox input "true"
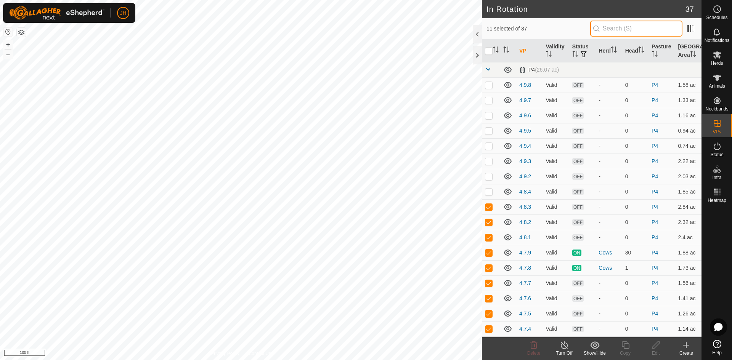
click at [633, 30] on input "text" at bounding box center [636, 29] width 92 height 16
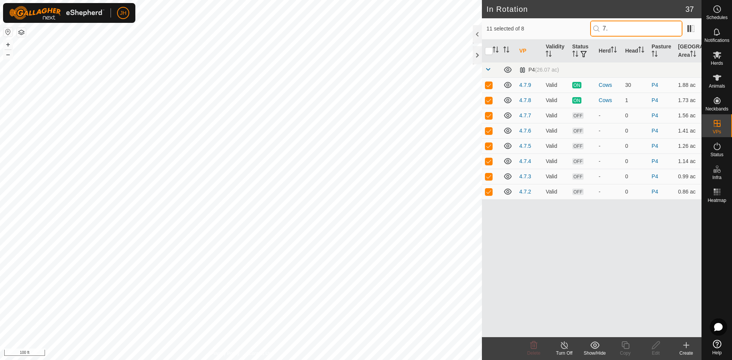
type input "7"
type input "4.7"
click at [487, 51] on input "checkbox" at bounding box center [489, 51] width 8 height 8
checkbox input "false"
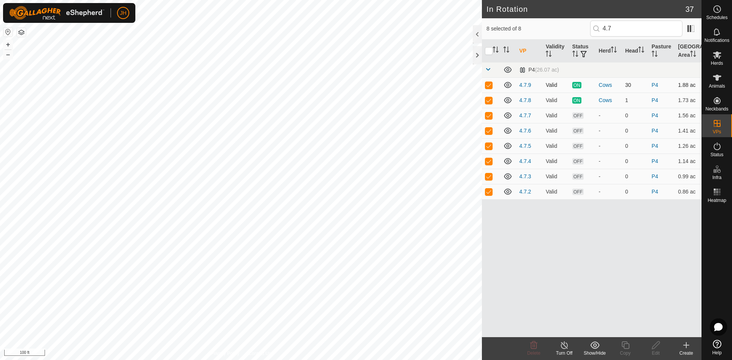
click at [490, 87] on p-checkbox at bounding box center [489, 85] width 8 height 6
checkbox input "false"
click at [487, 99] on p-checkbox at bounding box center [489, 100] width 8 height 6
checkbox input "false"
click at [596, 345] on icon at bounding box center [595, 345] width 10 height 9
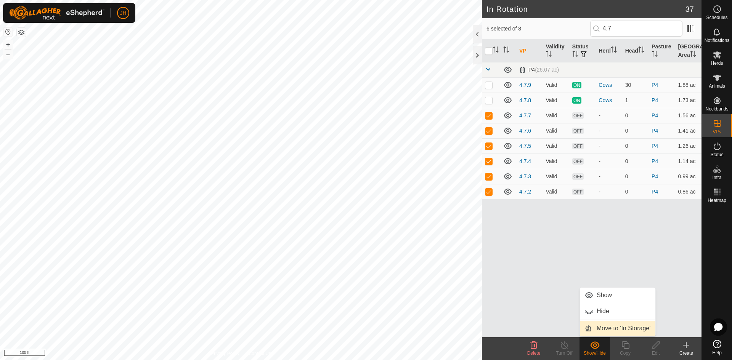
click at [609, 329] on link "Move to 'In Storage'" at bounding box center [617, 328] width 75 height 15
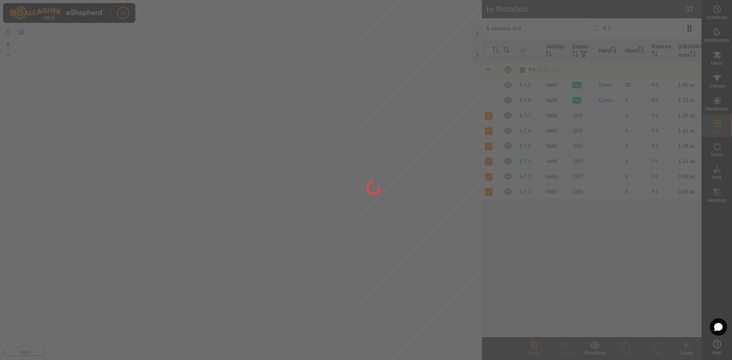
checkbox input "false"
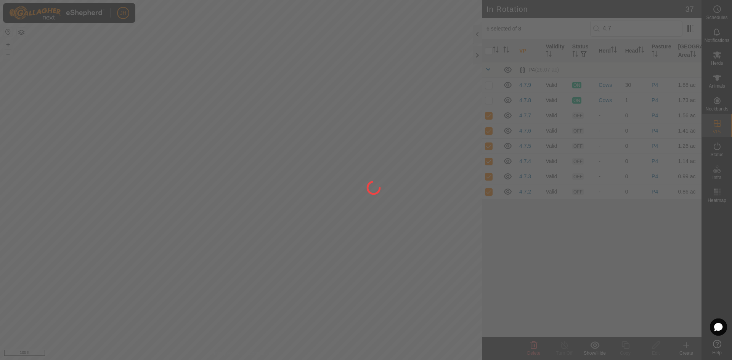
checkbox input "false"
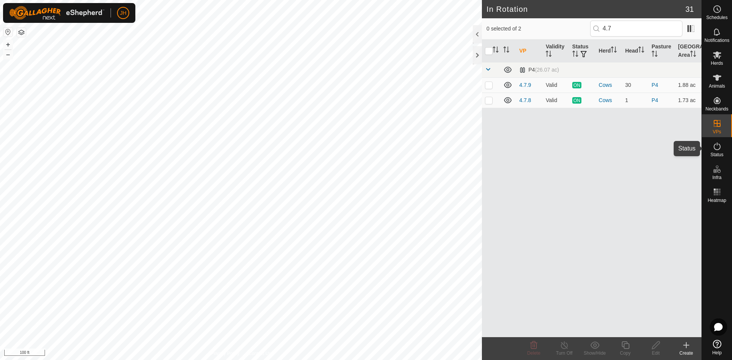
click at [718, 149] on icon at bounding box center [716, 147] width 7 height 8
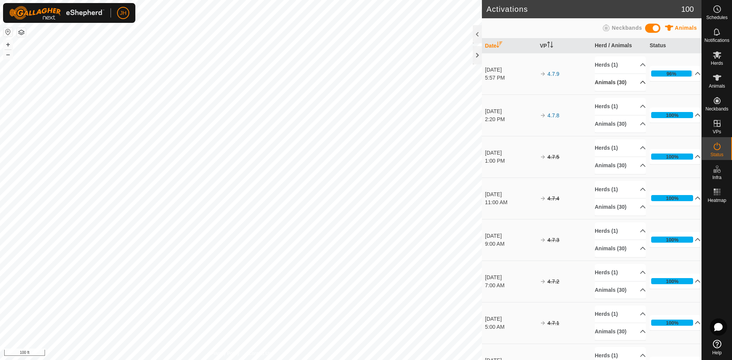
click at [635, 85] on p-accordion-header "Animals (30)" at bounding box center [620, 82] width 51 height 17
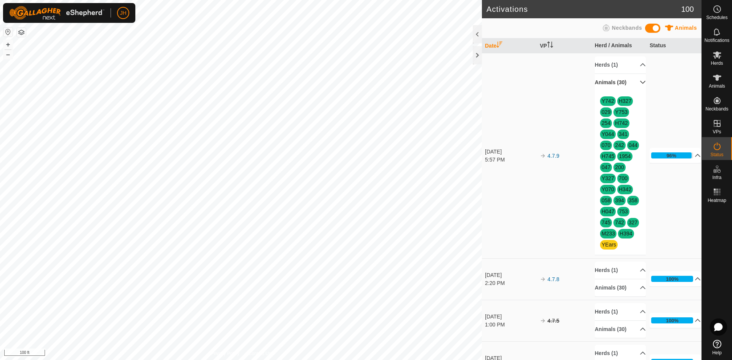
click at [635, 85] on p-accordion-header "Animals (30)" at bounding box center [620, 82] width 51 height 17
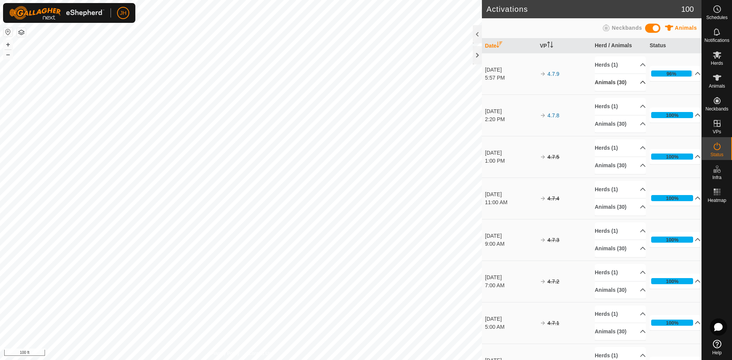
click at [633, 87] on p-accordion-header "Animals (30)" at bounding box center [620, 82] width 51 height 17
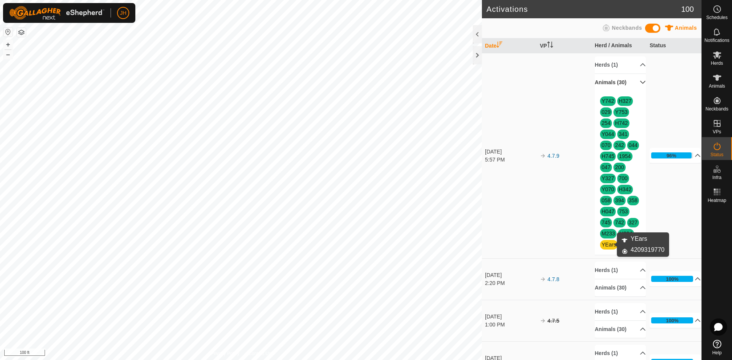
click at [609, 246] on link "YEars" at bounding box center [608, 245] width 14 height 6
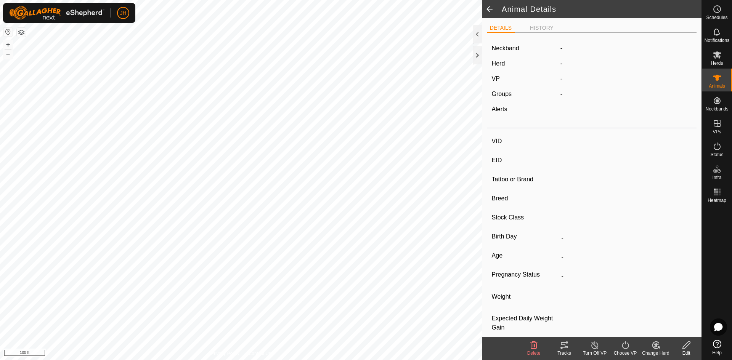
type input "YEars"
type input "-"
type input "Angus"
type input "Heifer"
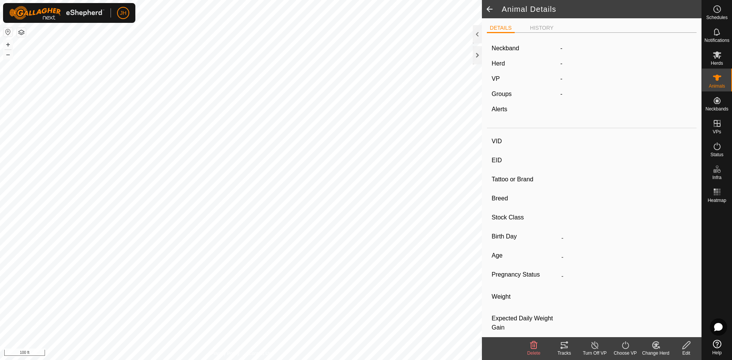
type input "-"
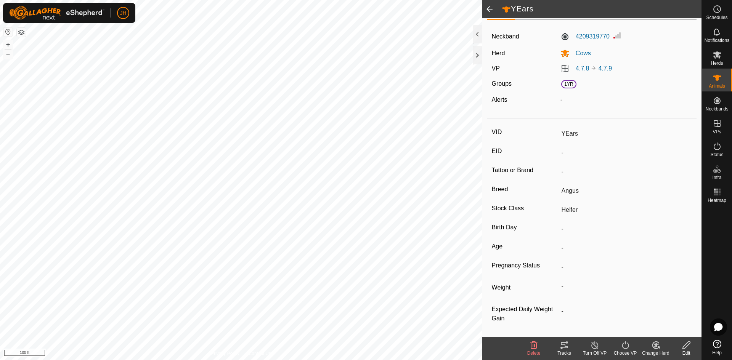
scroll to position [16, 0]
click at [721, 77] on icon at bounding box center [716, 77] width 9 height 9
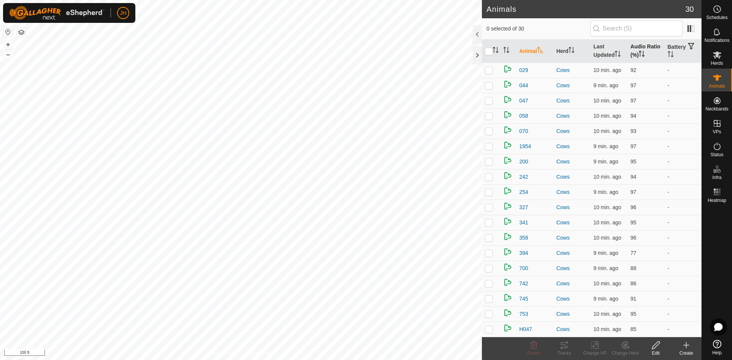
click at [643, 55] on icon "Activate to sort" at bounding box center [641, 54] width 6 height 6
click at [522, 84] on span "H047" at bounding box center [525, 86] width 13 height 8
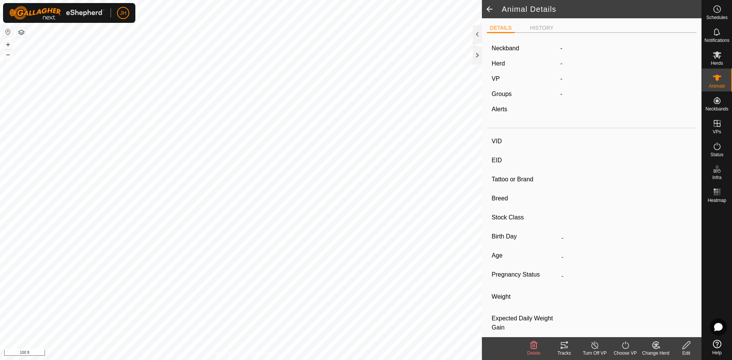
type input "H047"
type input "-"
type input "Angus"
type input "Heiferette"
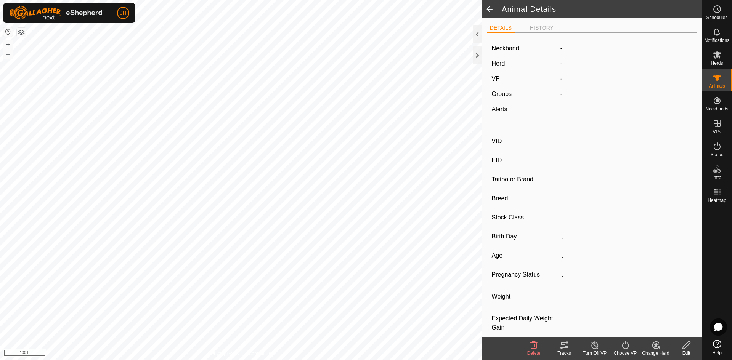
type input "-"
click at [563, 347] on icon at bounding box center [563, 345] width 9 height 9
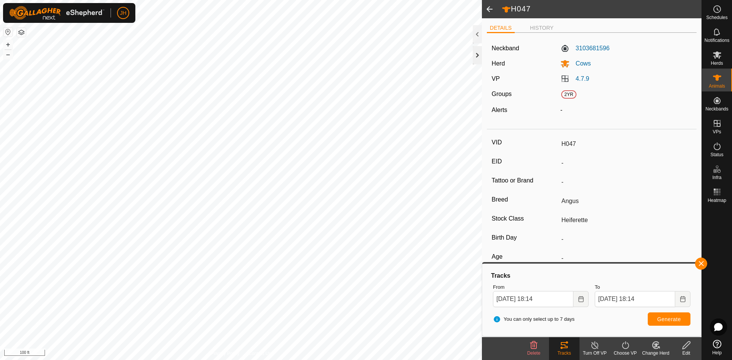
click at [476, 53] on div at bounding box center [477, 55] width 9 height 18
